Goal: Task Accomplishment & Management: Complete application form

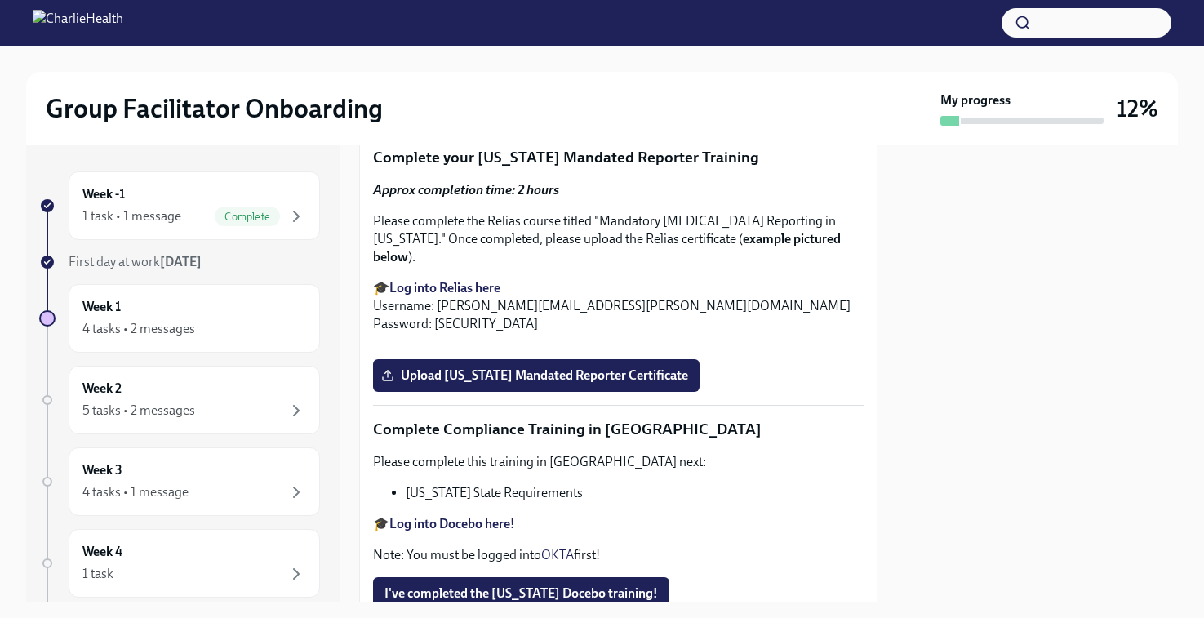
scroll to position [2756, 0]
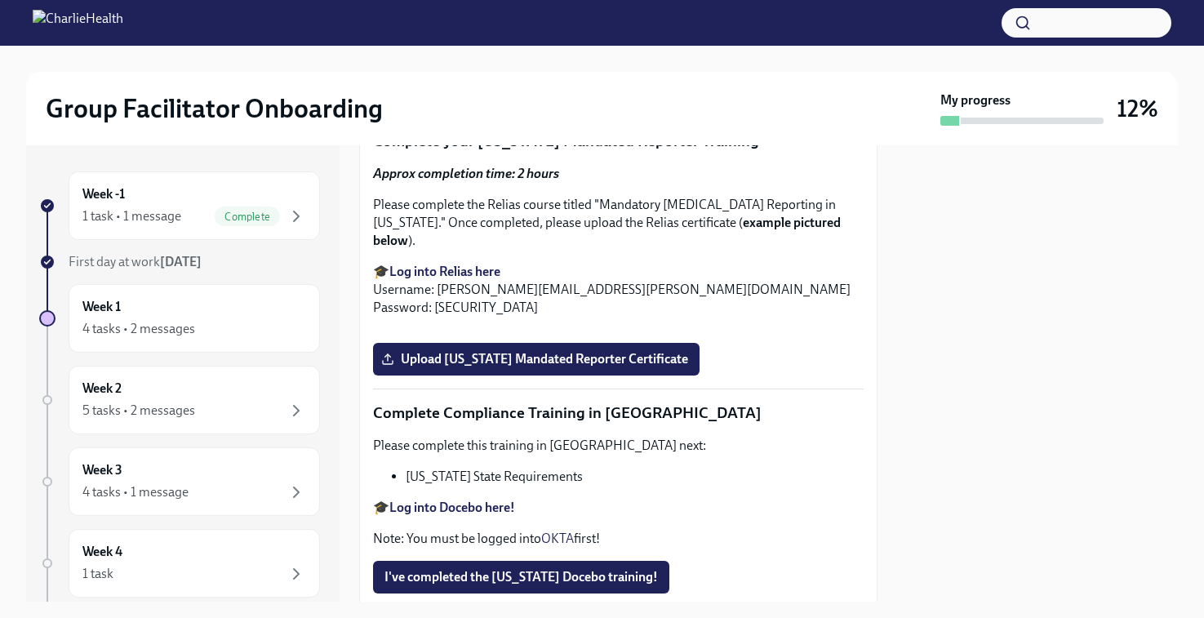
click at [482, 96] on span "Upload [US_STATE] Telehealth Certificate" at bounding box center [509, 87] width 251 height 16
click at [0, 0] on input "Upload [US_STATE] Telehealth Certificate" at bounding box center [0, 0] width 0 height 0
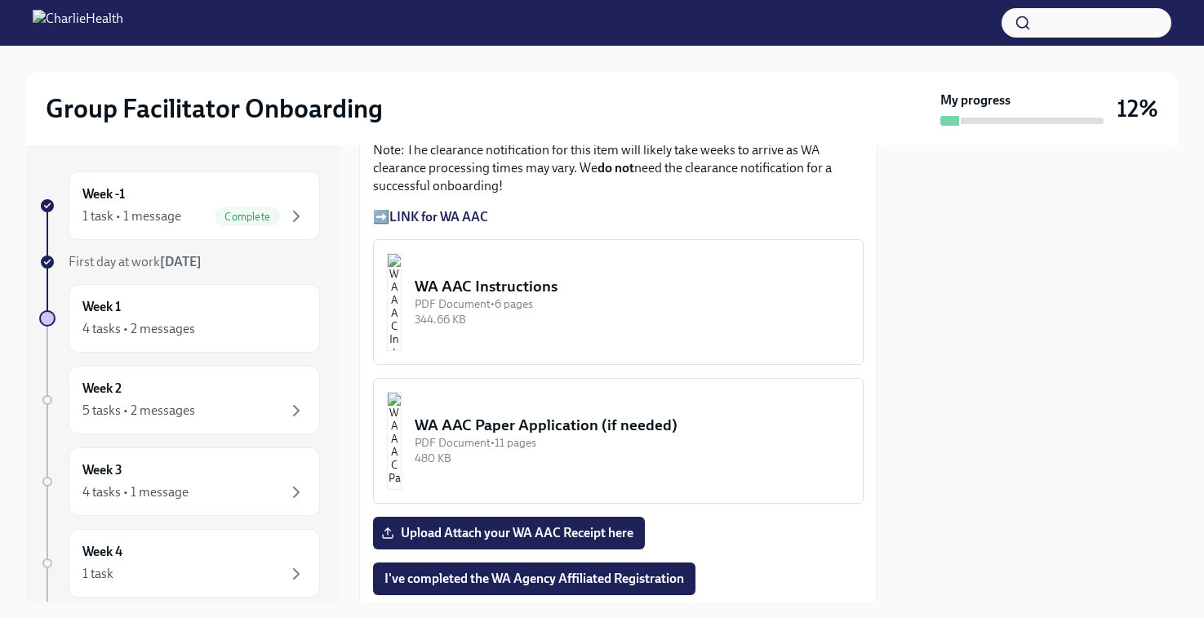
scroll to position [1446, 0]
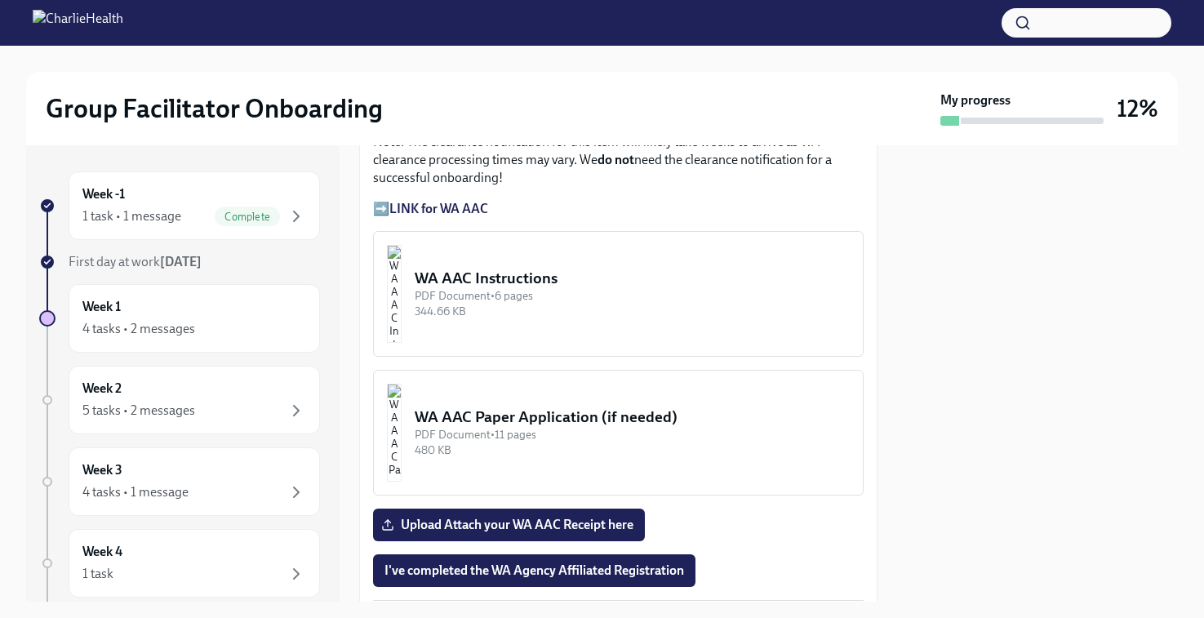
click at [479, 301] on div "PDF Document • 6 pages" at bounding box center [632, 296] width 435 height 16
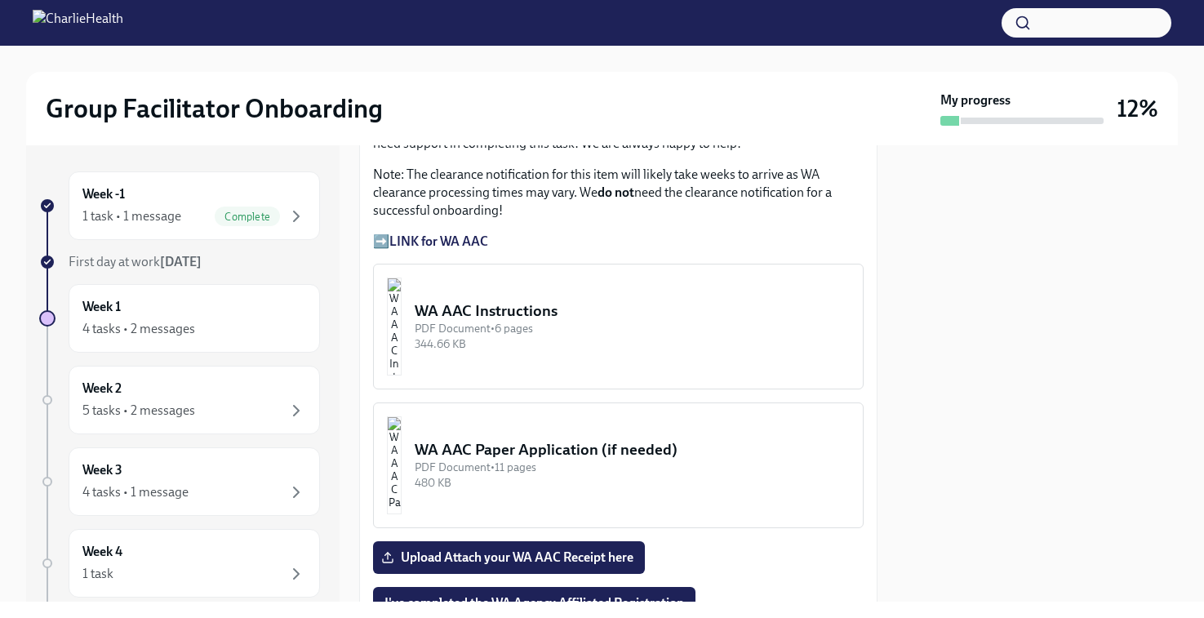
scroll to position [1429, 0]
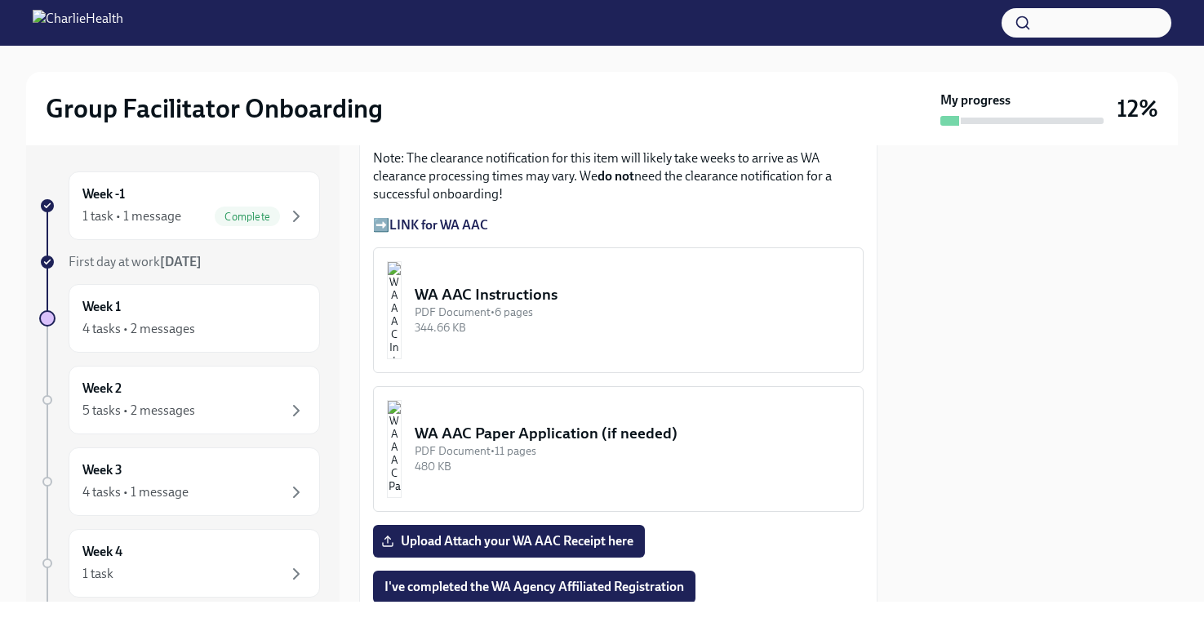
click at [516, 305] on div "WA AAC Instructions" at bounding box center [632, 294] width 435 height 21
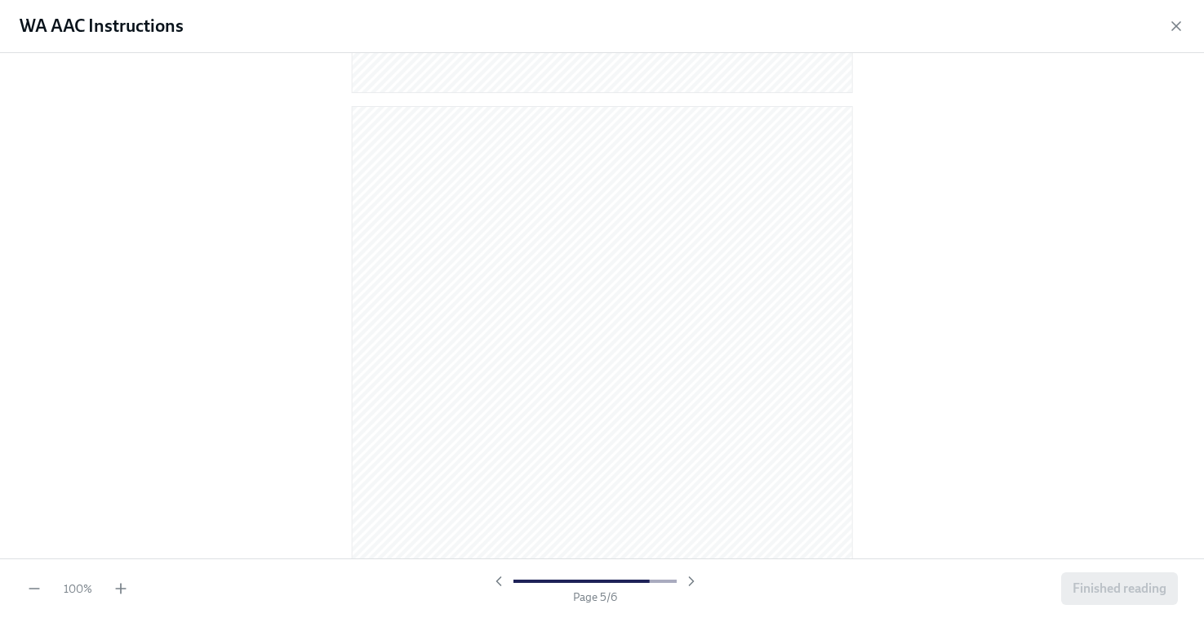
scroll to position [2571, 0]
